Goal: Task Accomplishment & Management: Use online tool/utility

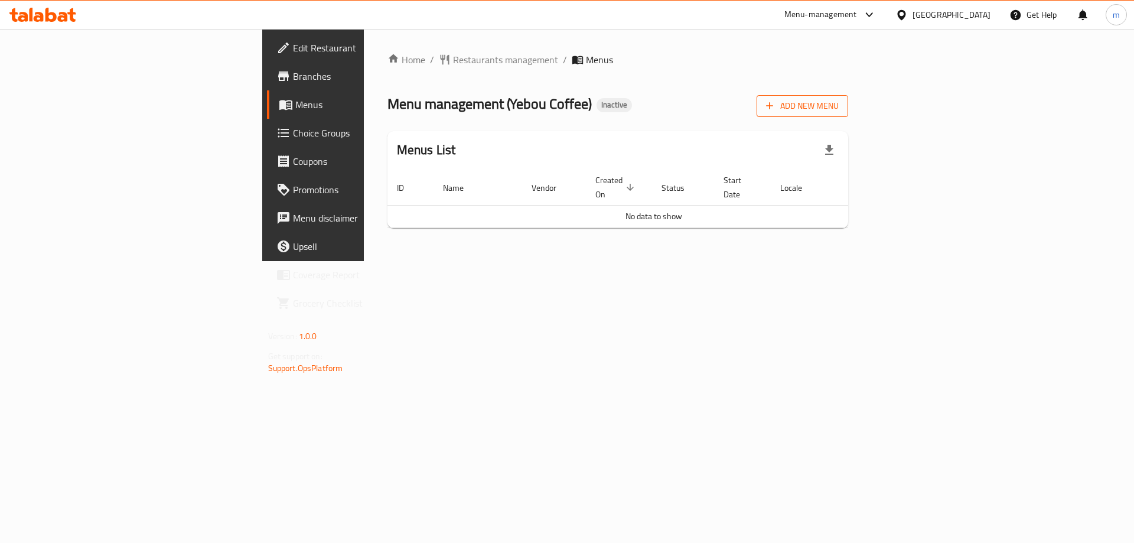
click at [838, 100] on span "Add New Menu" at bounding box center [802, 106] width 73 height 15
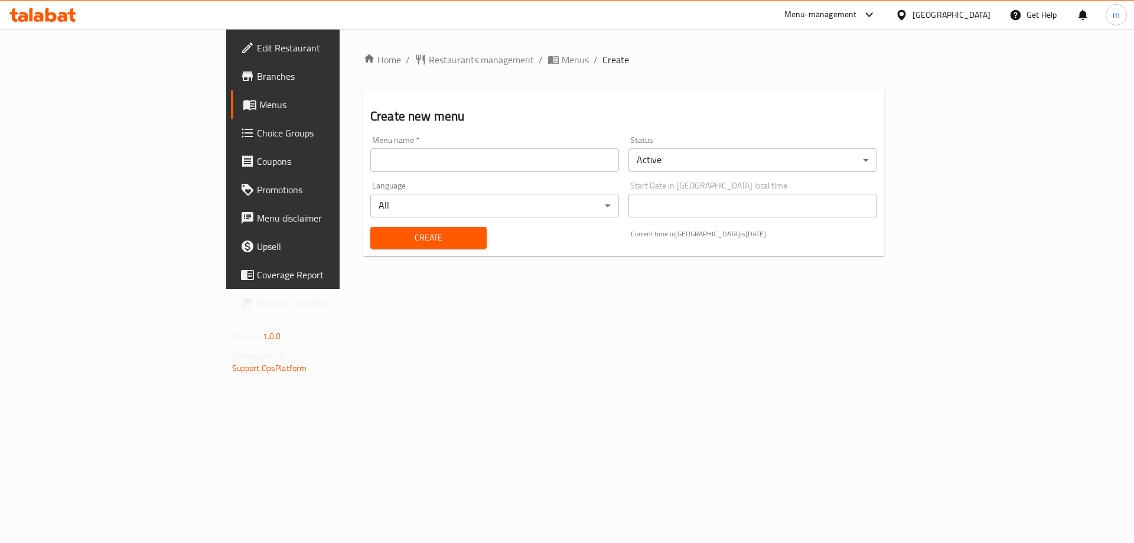
click at [370, 165] on input "text" at bounding box center [494, 160] width 249 height 24
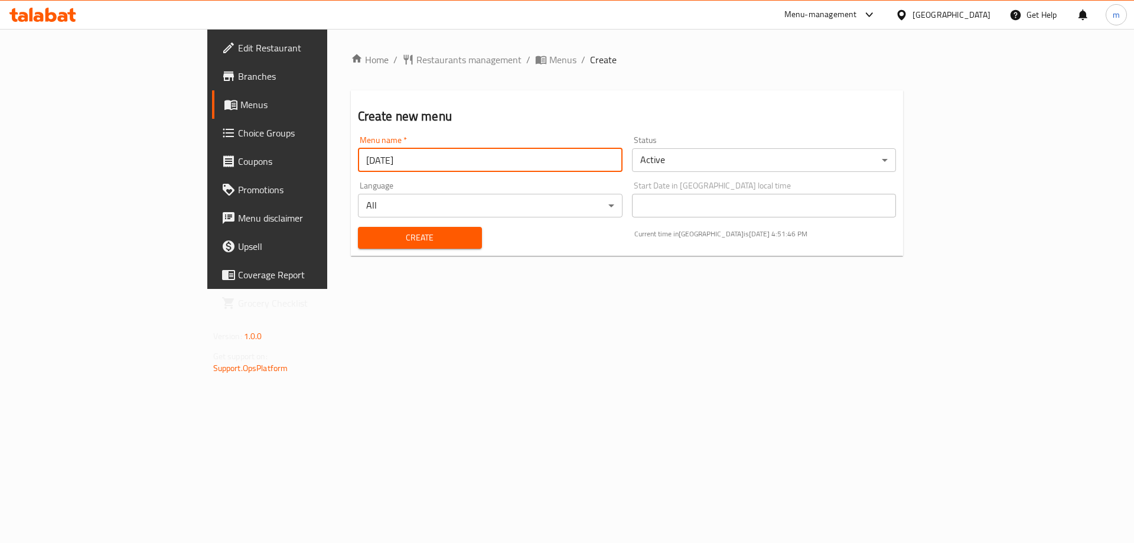
type input "[DATE]"
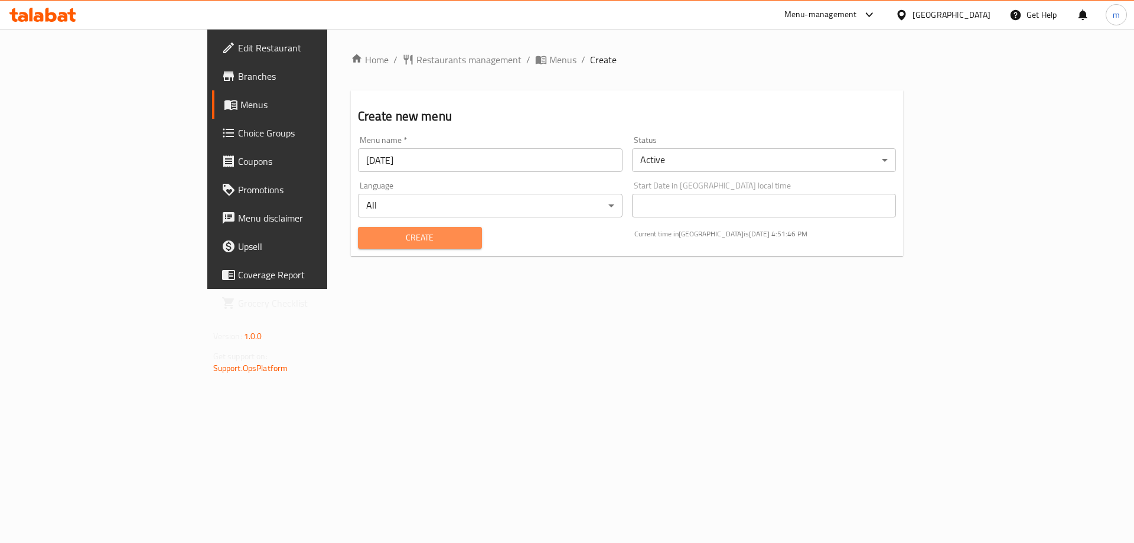
click at [376, 239] on span "Create" at bounding box center [419, 237] width 105 height 15
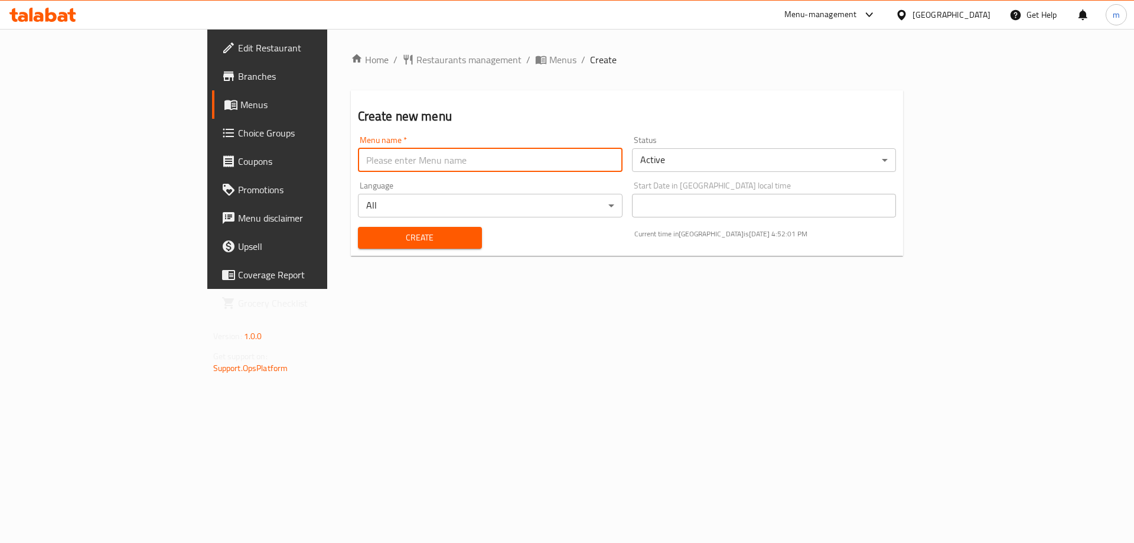
click at [358, 162] on input "text" at bounding box center [490, 160] width 265 height 24
click at [493, 289] on div "Home / Restaurants management / Menus / Create Create new menu Menu name   * Me…" at bounding box center [627, 159] width 600 height 260
click at [240, 99] on span "Menus" at bounding box center [313, 104] width 147 height 14
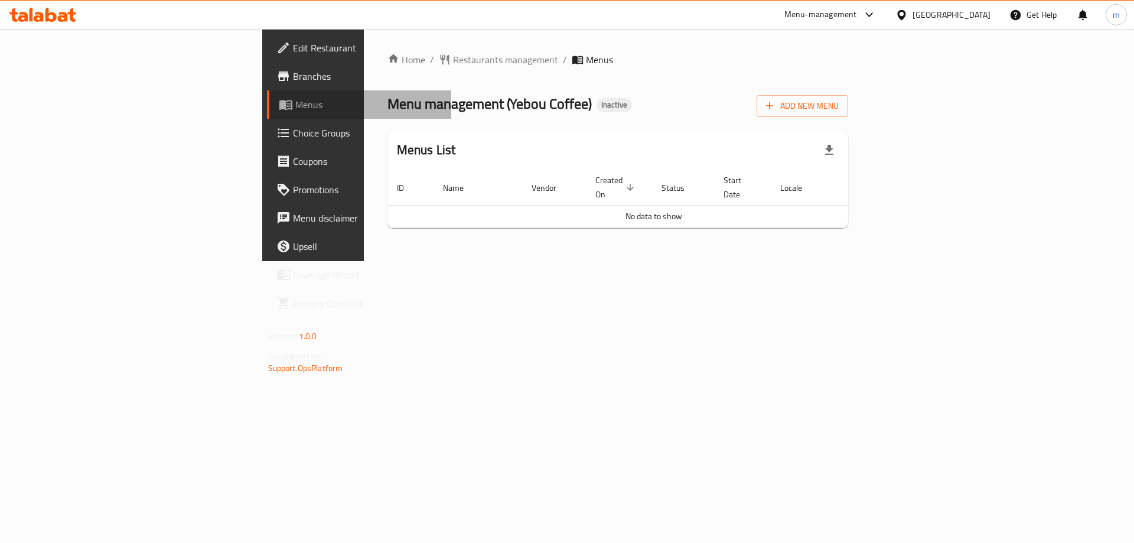
click at [295, 99] on span "Menus" at bounding box center [368, 104] width 147 height 14
click at [838, 102] on span "Add New Menu" at bounding box center [802, 106] width 73 height 15
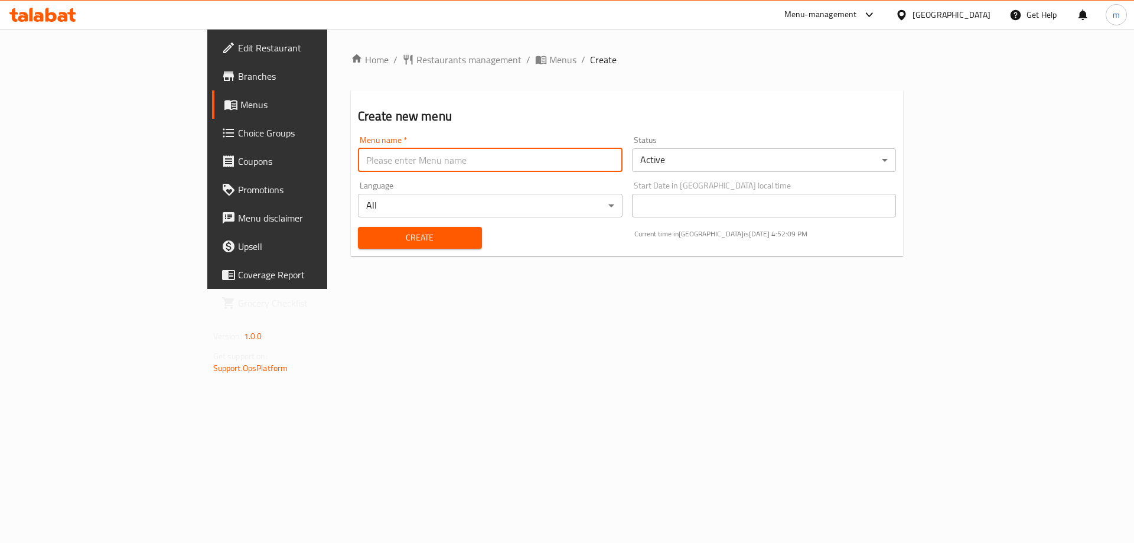
click at [535, 163] on input "text" at bounding box center [490, 160] width 265 height 24
type input "[DATE]"
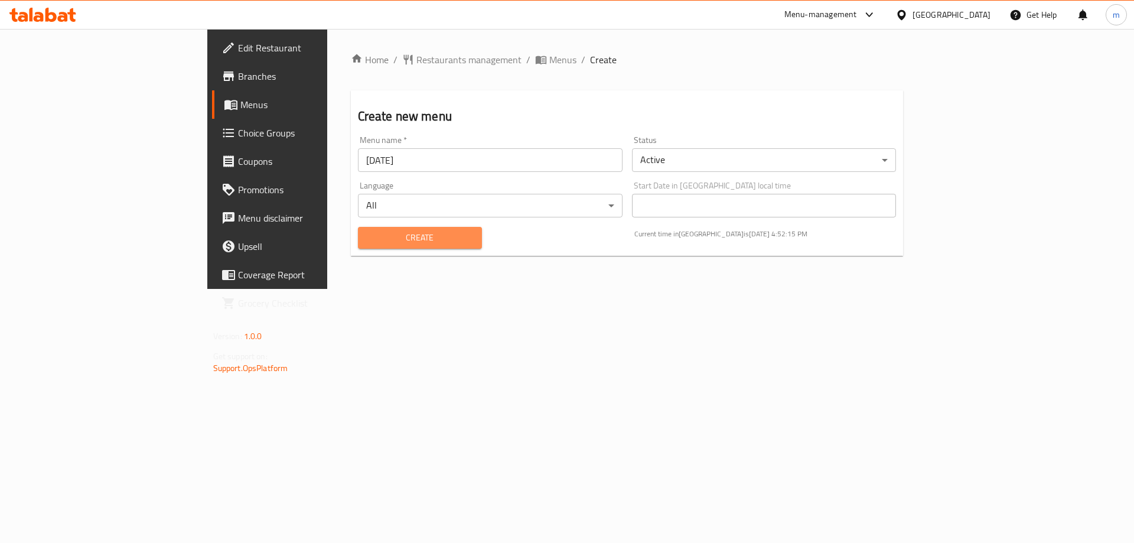
click at [367, 235] on span "Create" at bounding box center [419, 237] width 105 height 15
click at [240, 99] on span "Menus" at bounding box center [313, 104] width 147 height 14
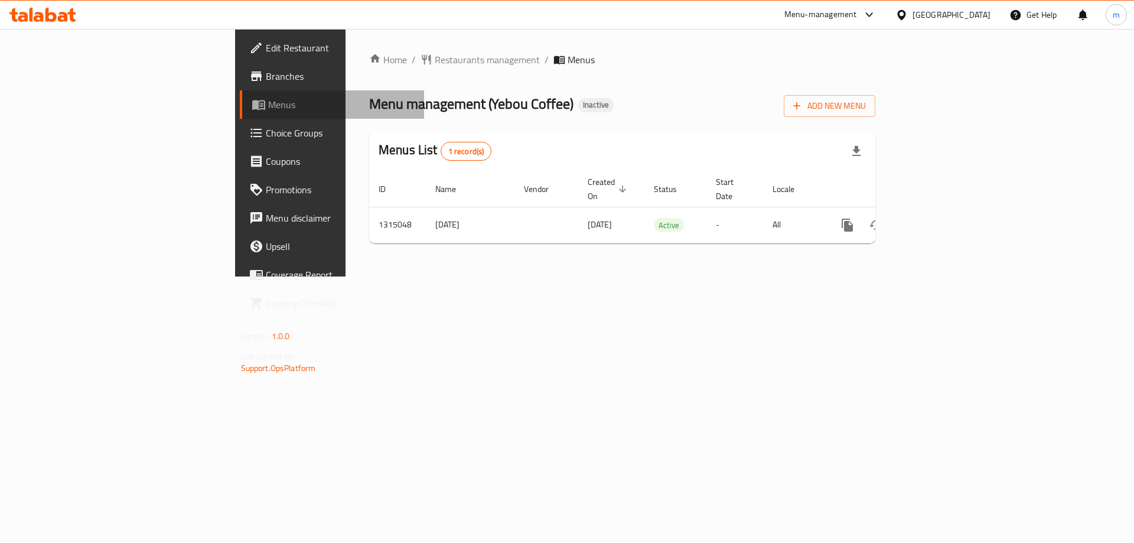
click at [268, 99] on span "Menus" at bounding box center [341, 104] width 147 height 14
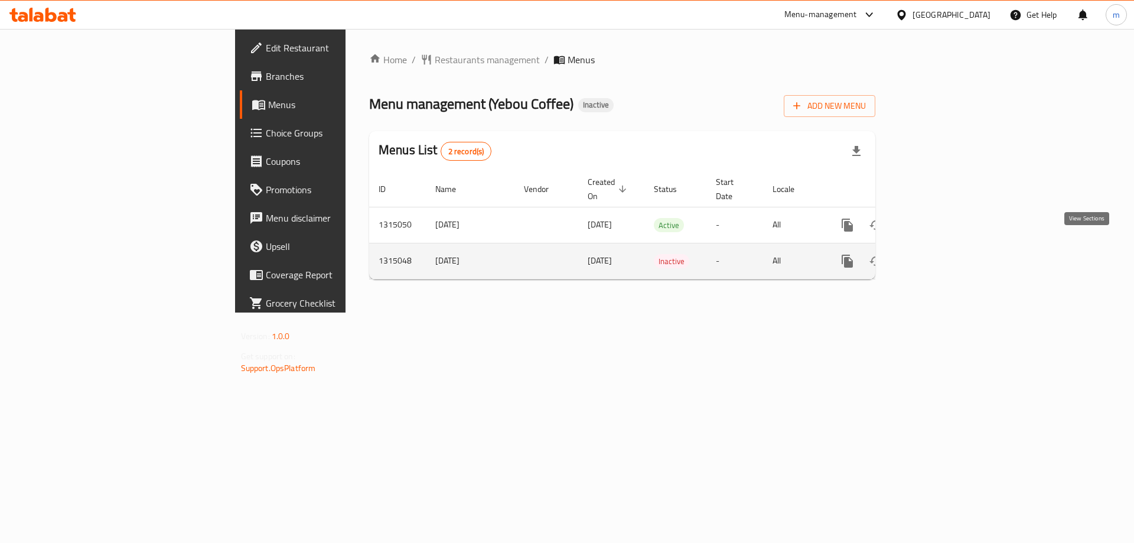
click at [939, 254] on icon "enhanced table" at bounding box center [932, 261] width 14 height 14
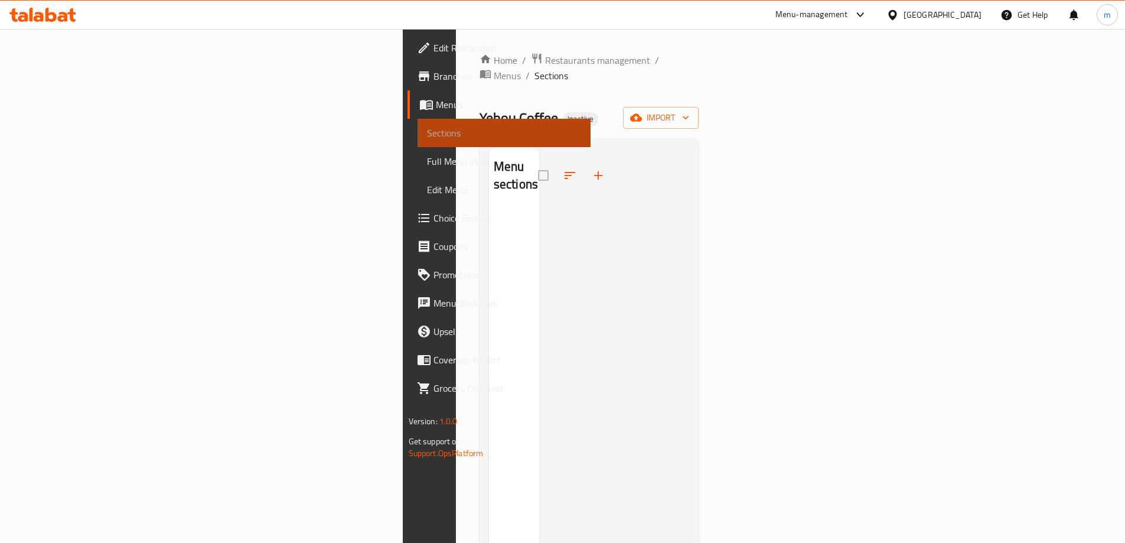
click at [427, 137] on span "Sections" at bounding box center [504, 133] width 154 height 14
click at [417, 141] on link "Sections" at bounding box center [503, 133] width 173 height 28
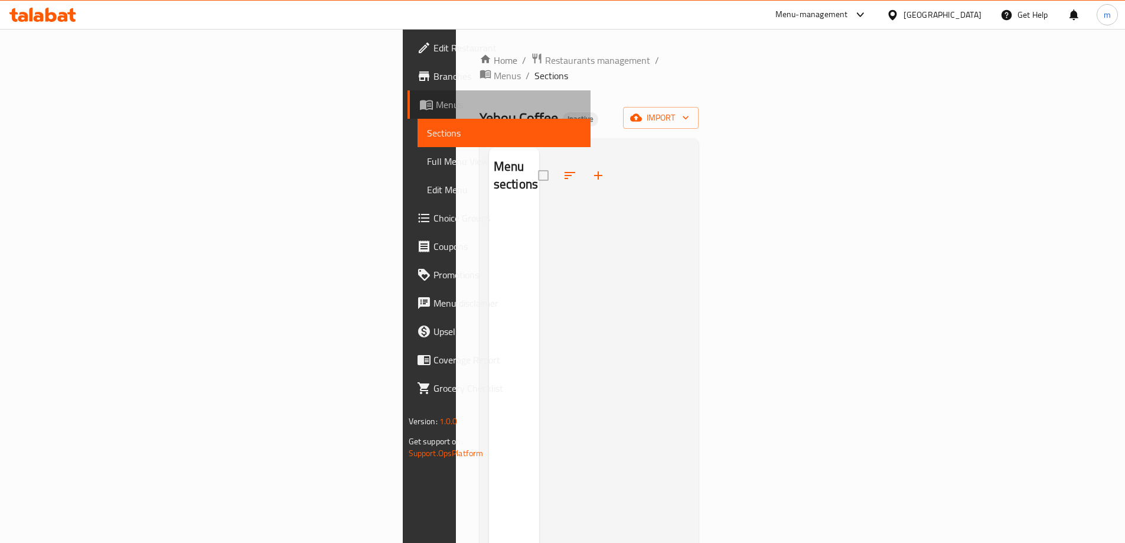
click at [436, 107] on span "Menus" at bounding box center [508, 104] width 145 height 14
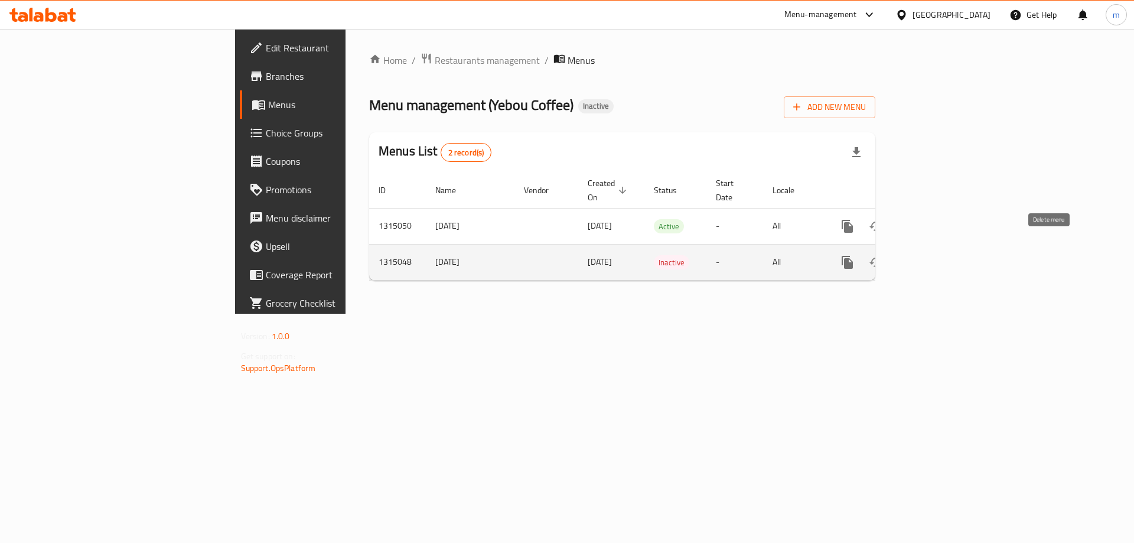
click at [908, 257] on icon "enhanced table" at bounding box center [904, 262] width 8 height 11
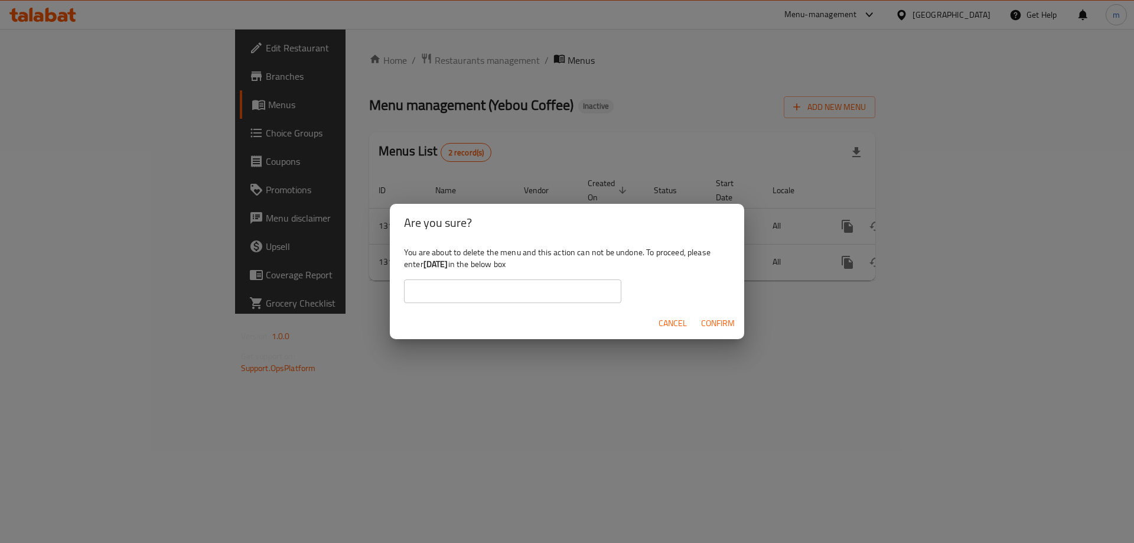
click at [726, 322] on span "Confirm" at bounding box center [718, 323] width 34 height 15
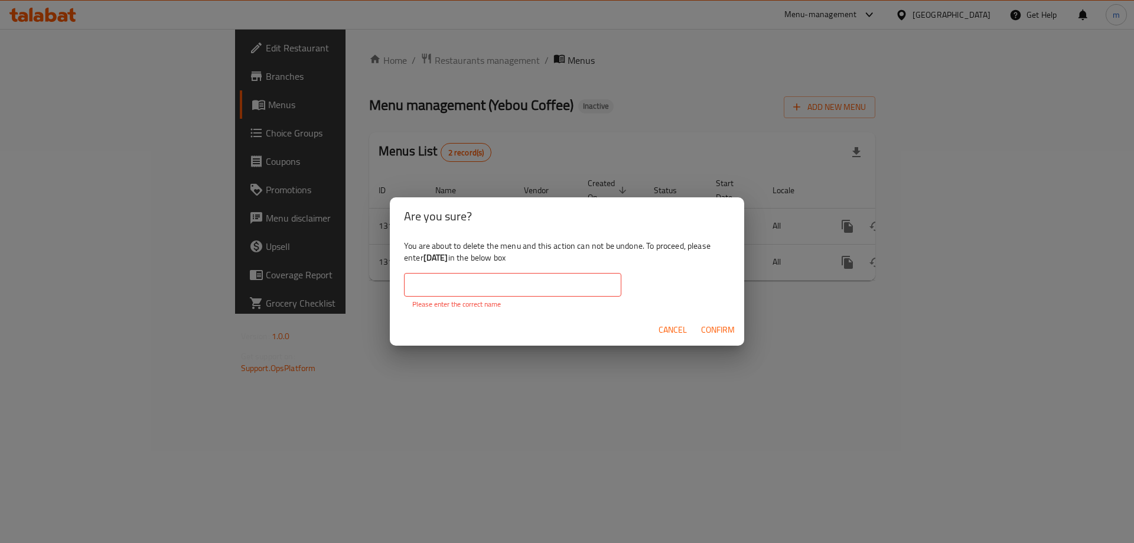
click at [477, 286] on input "text" at bounding box center [512, 285] width 217 height 24
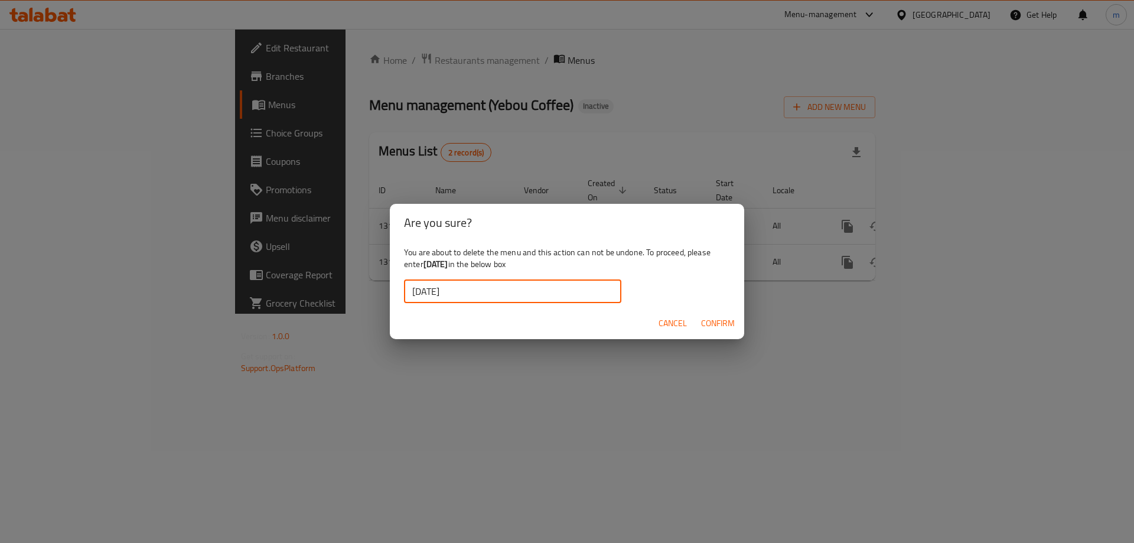
type input "[DATE]"
click at [722, 329] on span "Confirm" at bounding box center [718, 323] width 34 height 15
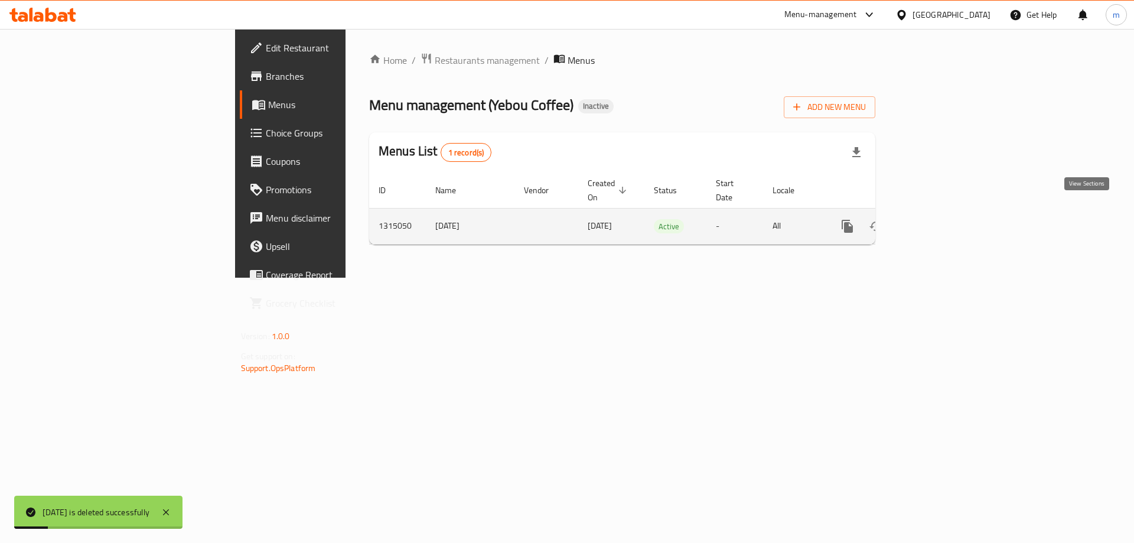
click at [938, 221] on icon "enhanced table" at bounding box center [932, 226] width 11 height 11
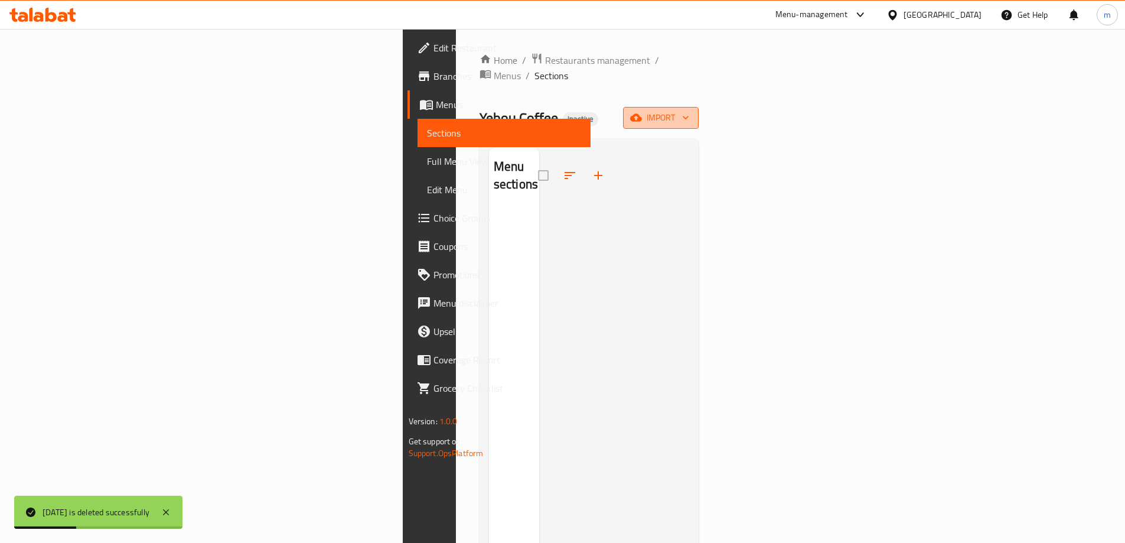
click at [689, 110] on span "import" at bounding box center [660, 117] width 57 height 15
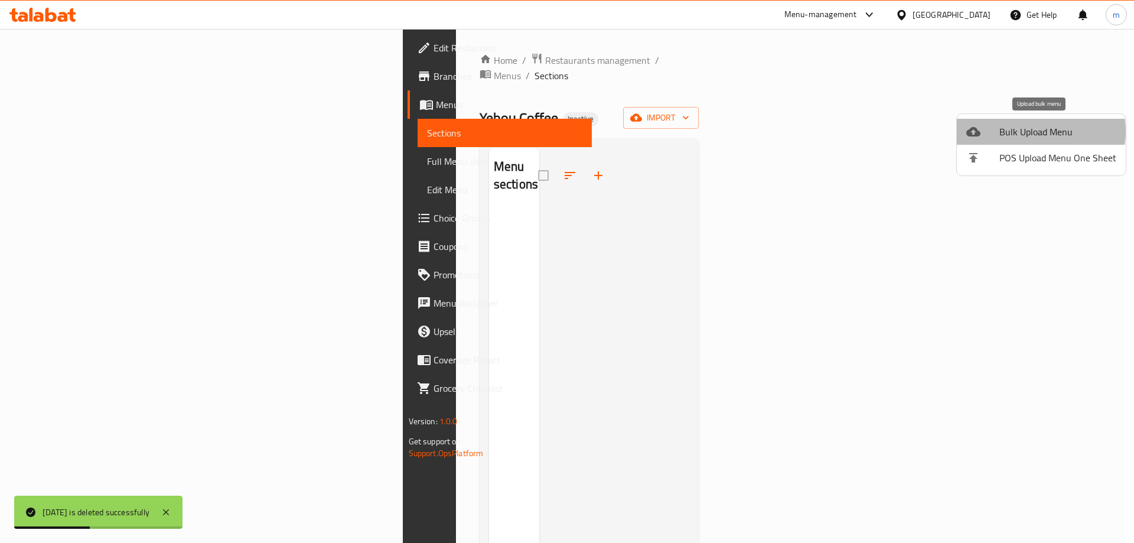
click at [1032, 131] on span "Bulk Upload Menu" at bounding box center [1057, 132] width 117 height 14
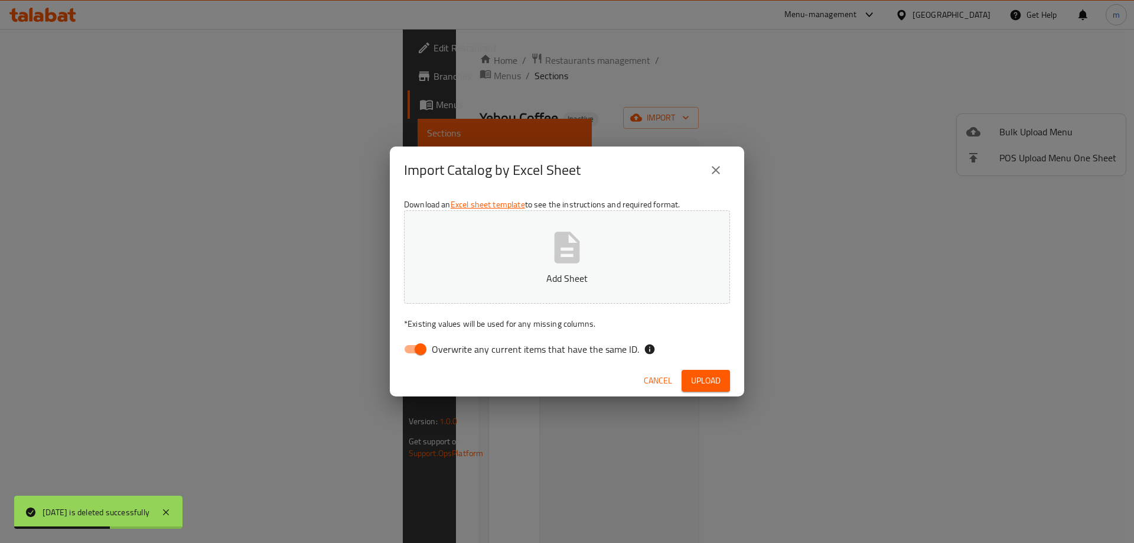
click at [428, 348] on input "Overwrite any current items that have the same ID." at bounding box center [420, 349] width 67 height 22
checkbox input "false"
click at [451, 311] on div "Download an Excel sheet template to see the instructions and required format. A…" at bounding box center [567, 279] width 354 height 171
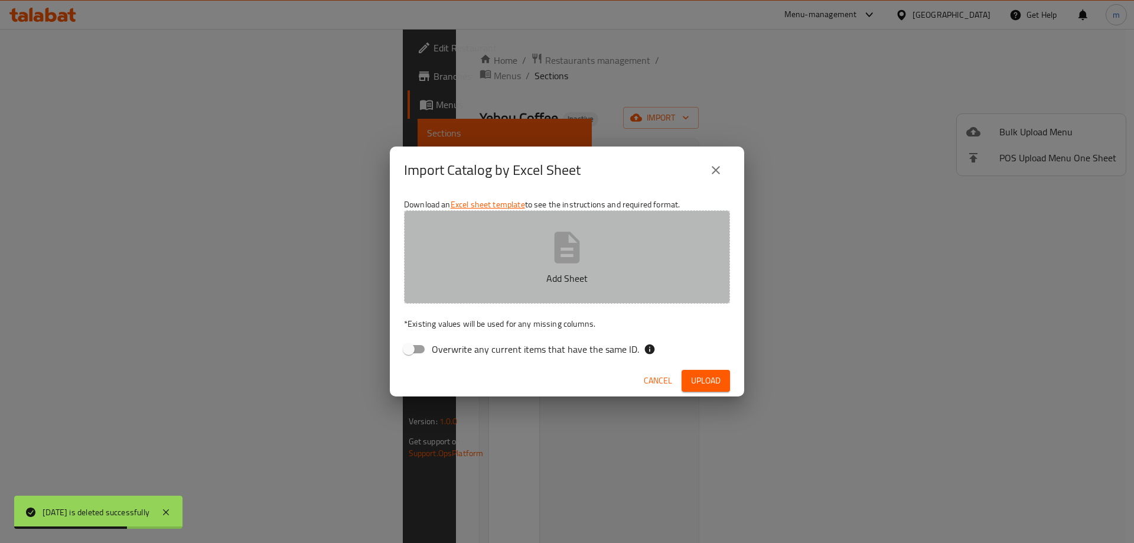
click at [472, 283] on p "Add Sheet" at bounding box center [566, 278] width 289 height 14
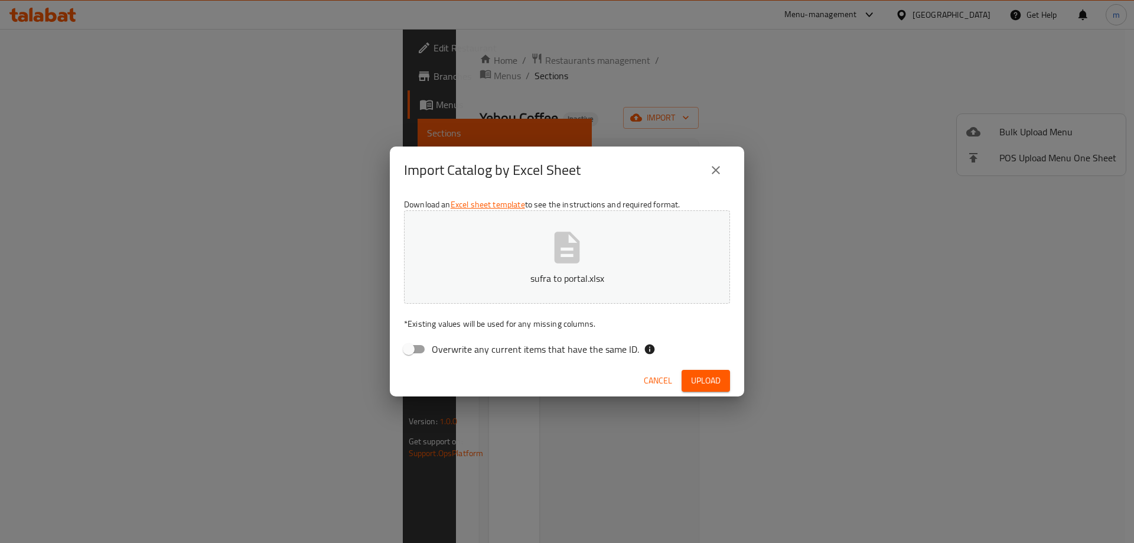
click at [722, 377] on button "Upload" at bounding box center [705, 381] width 48 height 22
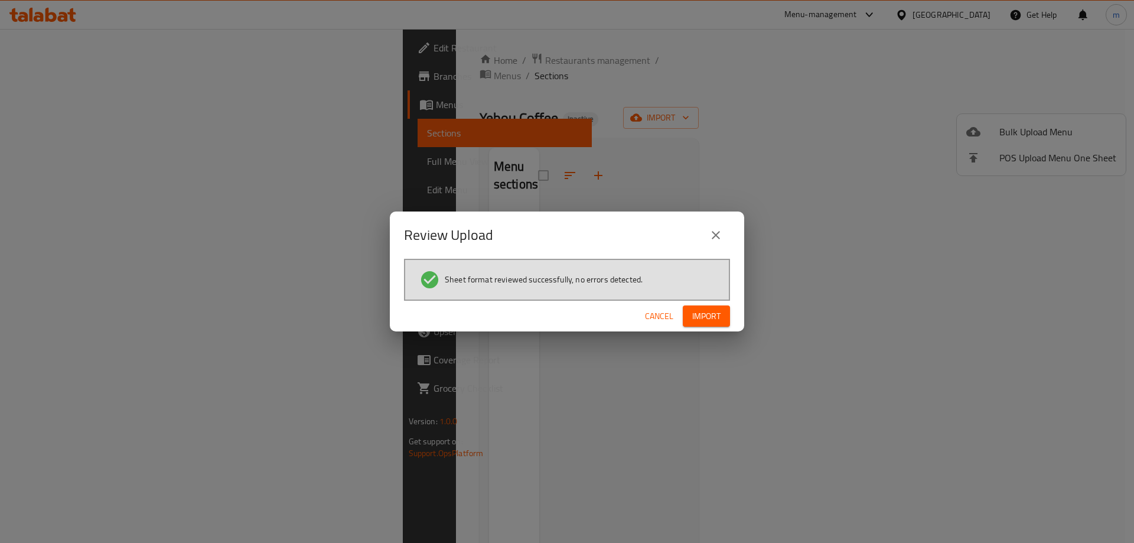
click at [716, 316] on span "Import" at bounding box center [706, 316] width 28 height 15
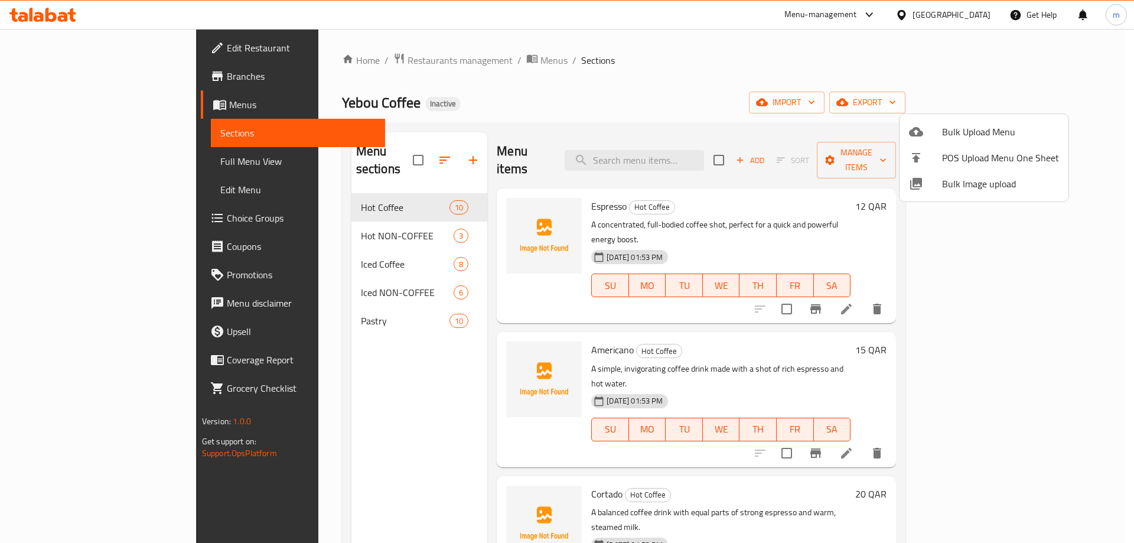
drag, startPoint x: 1088, startPoint y: 202, endPoint x: 1089, endPoint y: 234, distance: 31.9
click at [1089, 234] on div at bounding box center [567, 271] width 1134 height 543
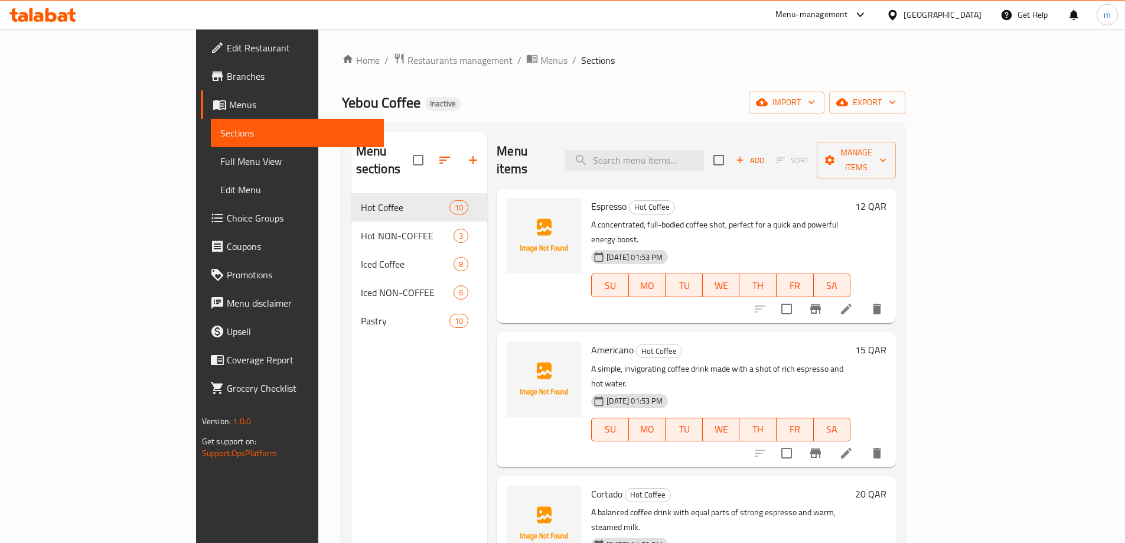
click at [929, 204] on div "Home / Restaurants management / Menus / Sections Yebou Coffee Inactive import e…" at bounding box center [623, 368] width 611 height 679
click at [220, 160] on span "Full Menu View" at bounding box center [297, 161] width 154 height 14
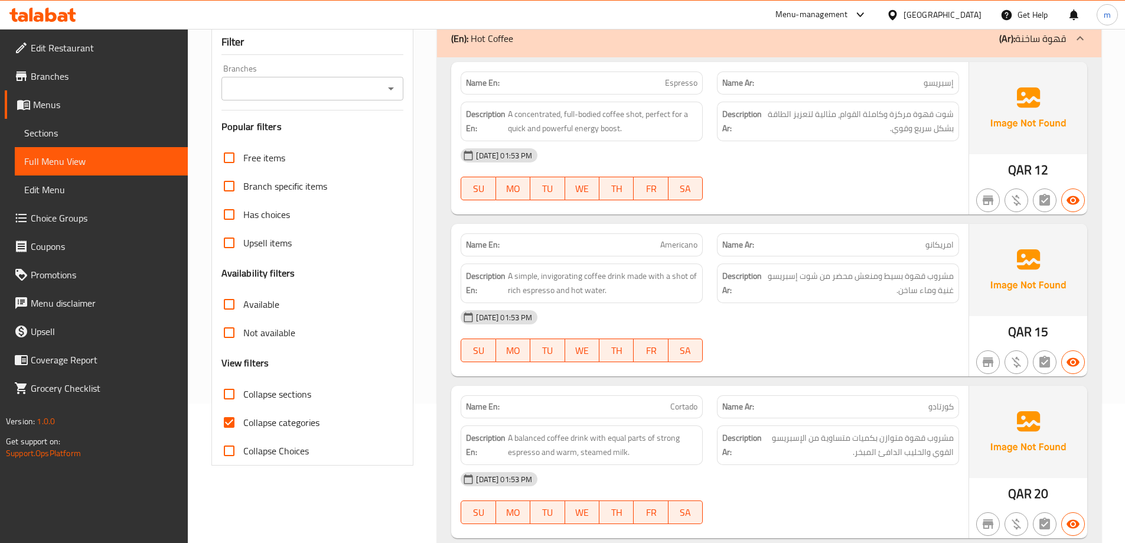
scroll to position [118, 0]
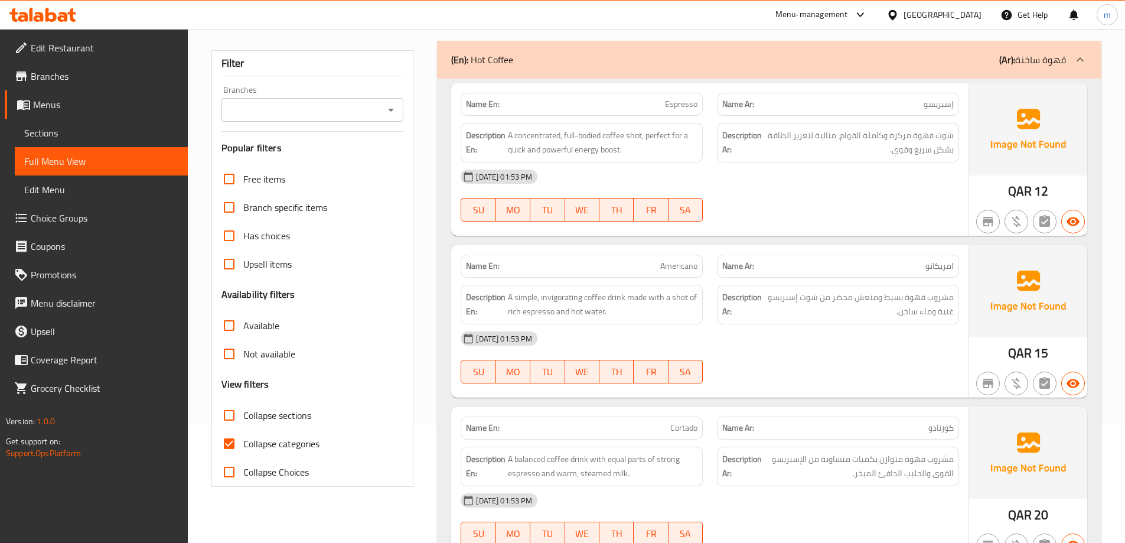
click at [286, 445] on span "Collapse categories" at bounding box center [281, 443] width 76 height 14
click at [243, 445] on input "Collapse categories" at bounding box center [229, 443] width 28 height 28
checkbox input "false"
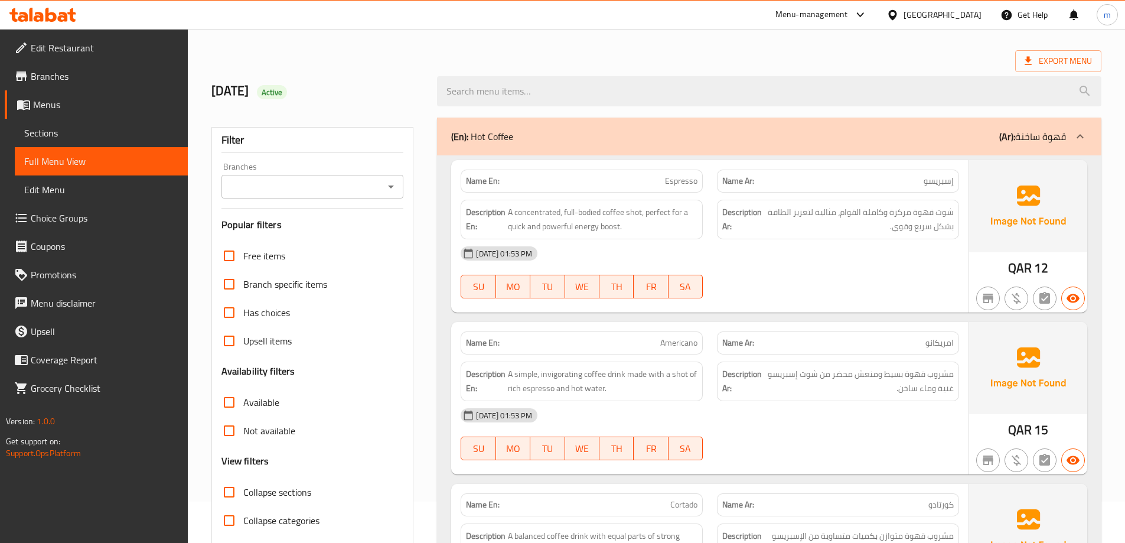
scroll to position [0, 0]
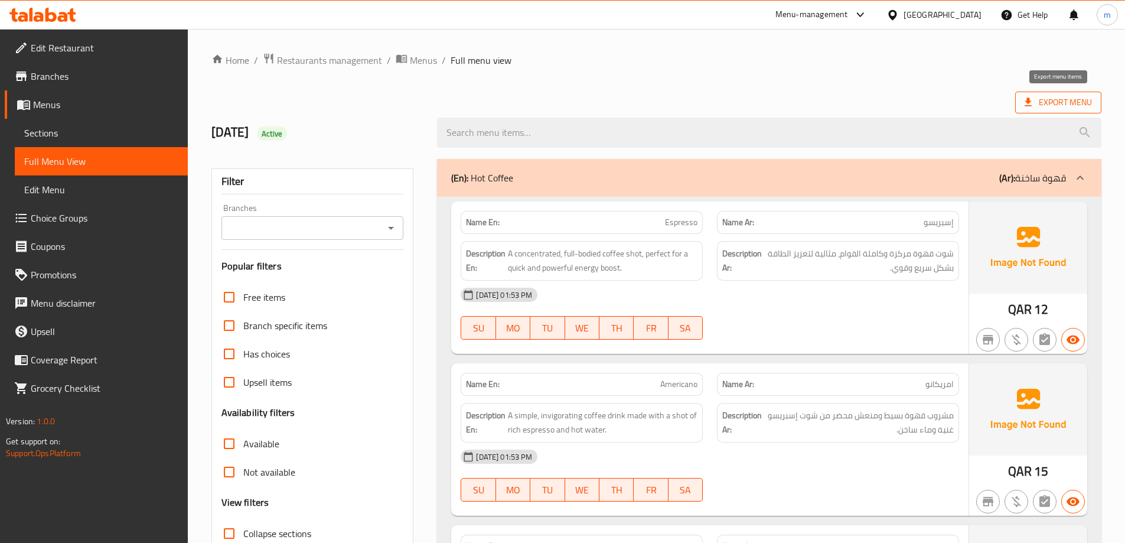
click at [1049, 97] on span "Export Menu" at bounding box center [1057, 102] width 67 height 15
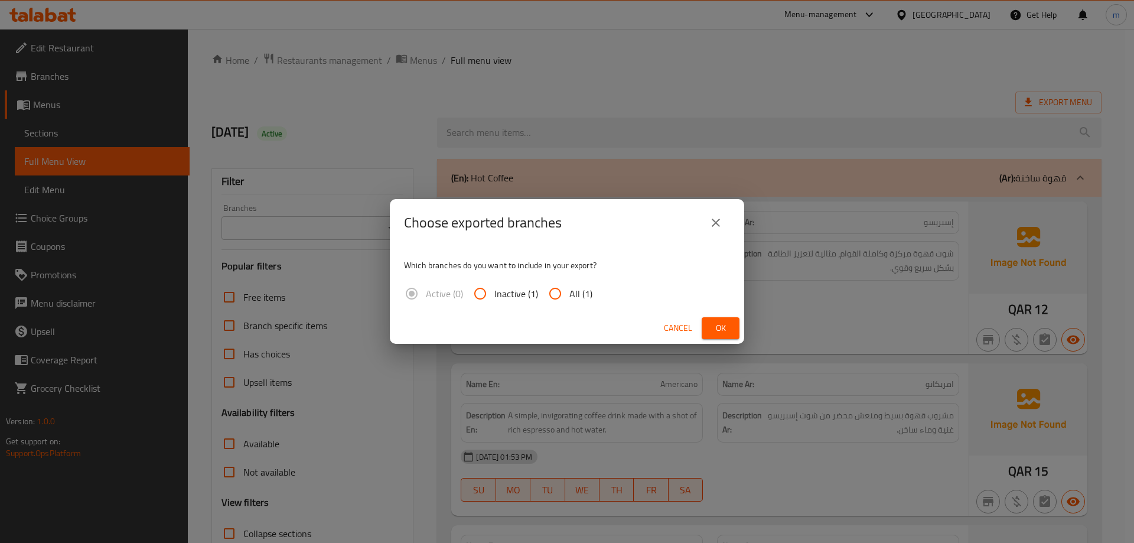
click at [559, 292] on input "All (1)" at bounding box center [555, 293] width 28 height 28
radio input "true"
click at [724, 325] on span "Ok" at bounding box center [720, 328] width 19 height 15
